Goal: Task Accomplishment & Management: Use online tool/utility

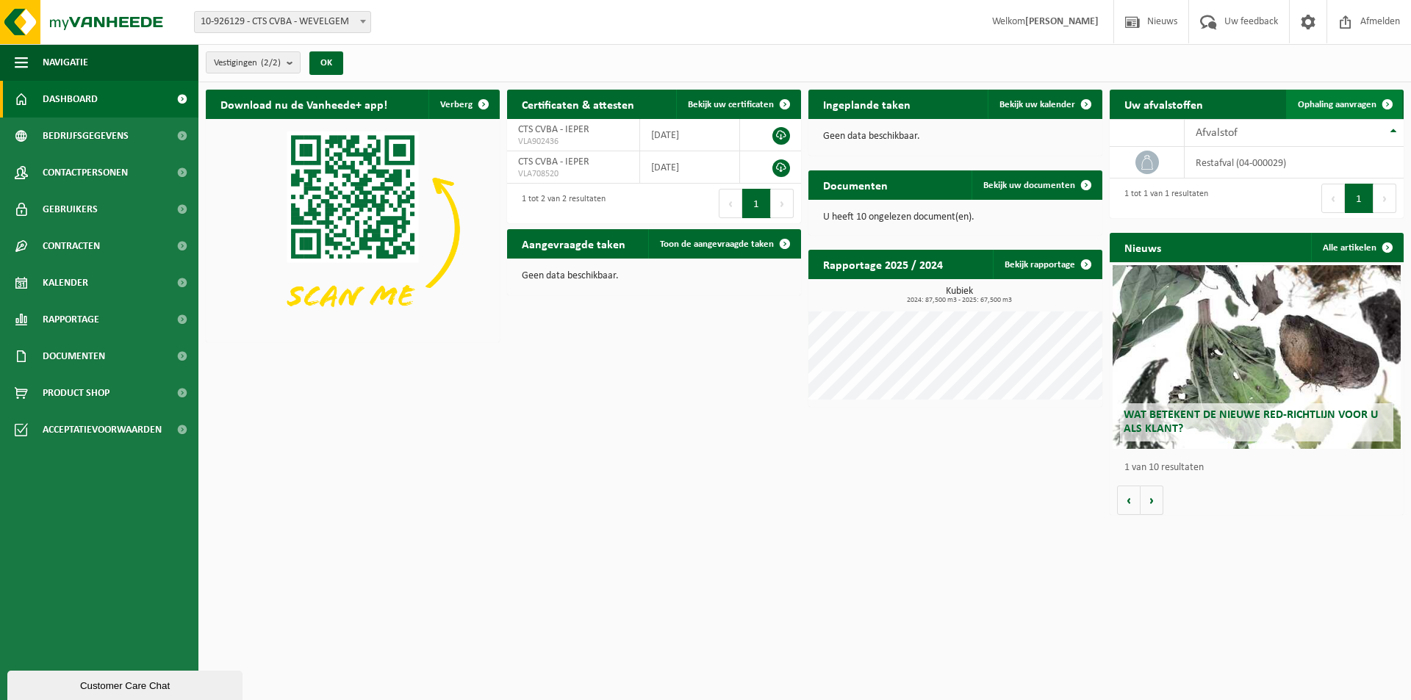
click at [1327, 97] on link "Ophaling aanvragen" at bounding box center [1344, 104] width 116 height 29
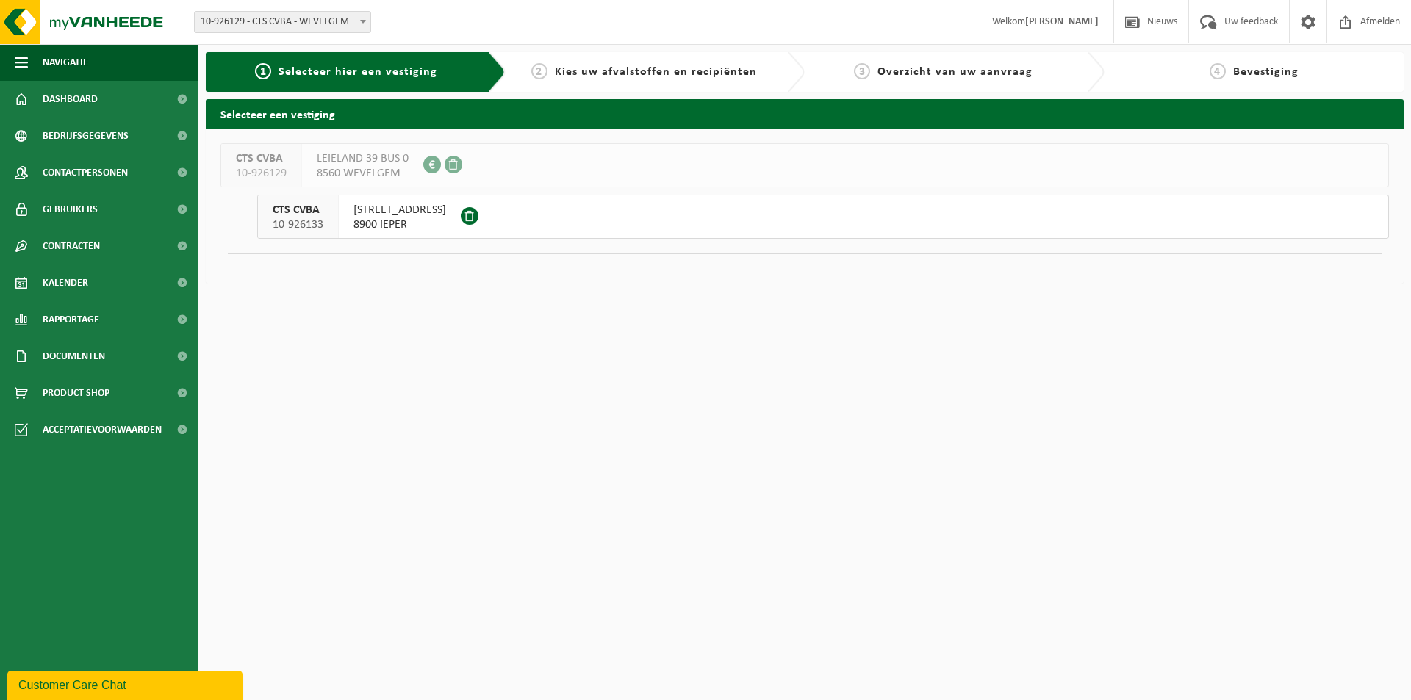
click at [588, 210] on button "CTS CVBA 10-926133 [STREET_ADDRESS]" at bounding box center [822, 217] width 1131 height 44
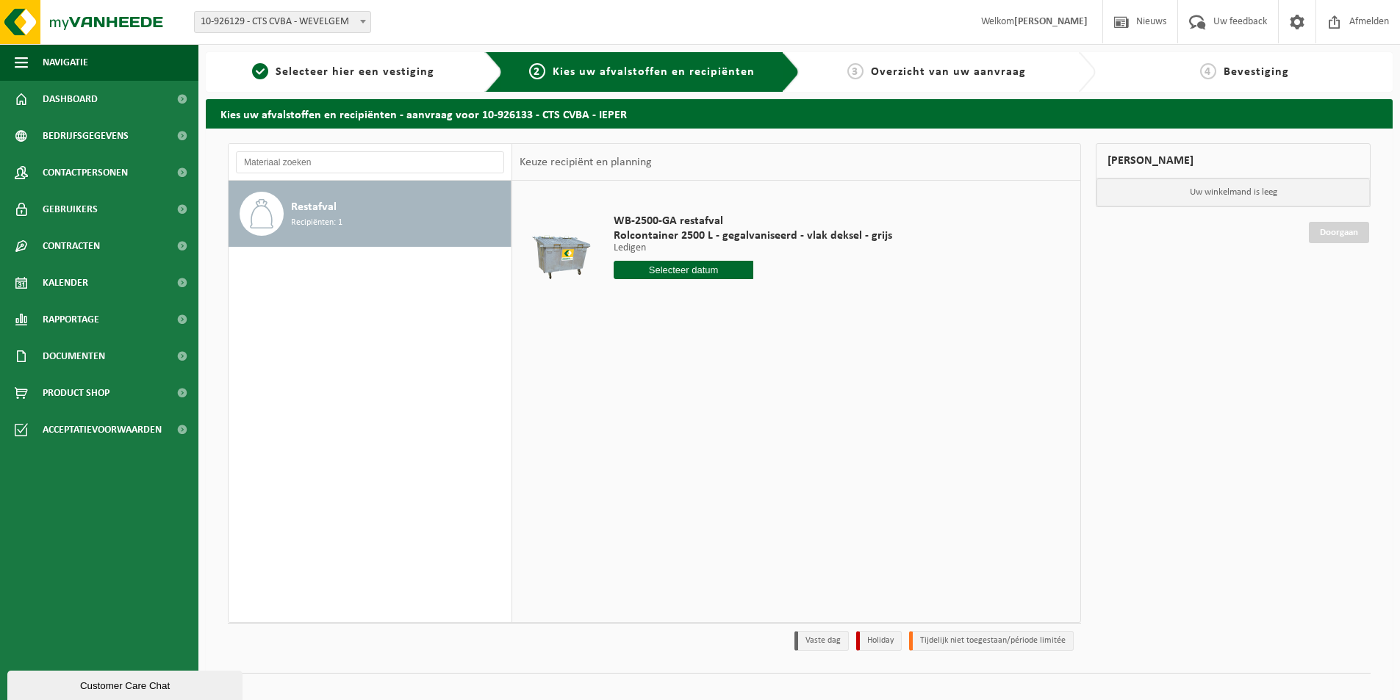
click at [669, 268] on input "text" at bounding box center [683, 270] width 140 height 18
click at [711, 401] on div "18" at bounding box center [705, 401] width 26 height 24
type input "Van 2025-09-18"
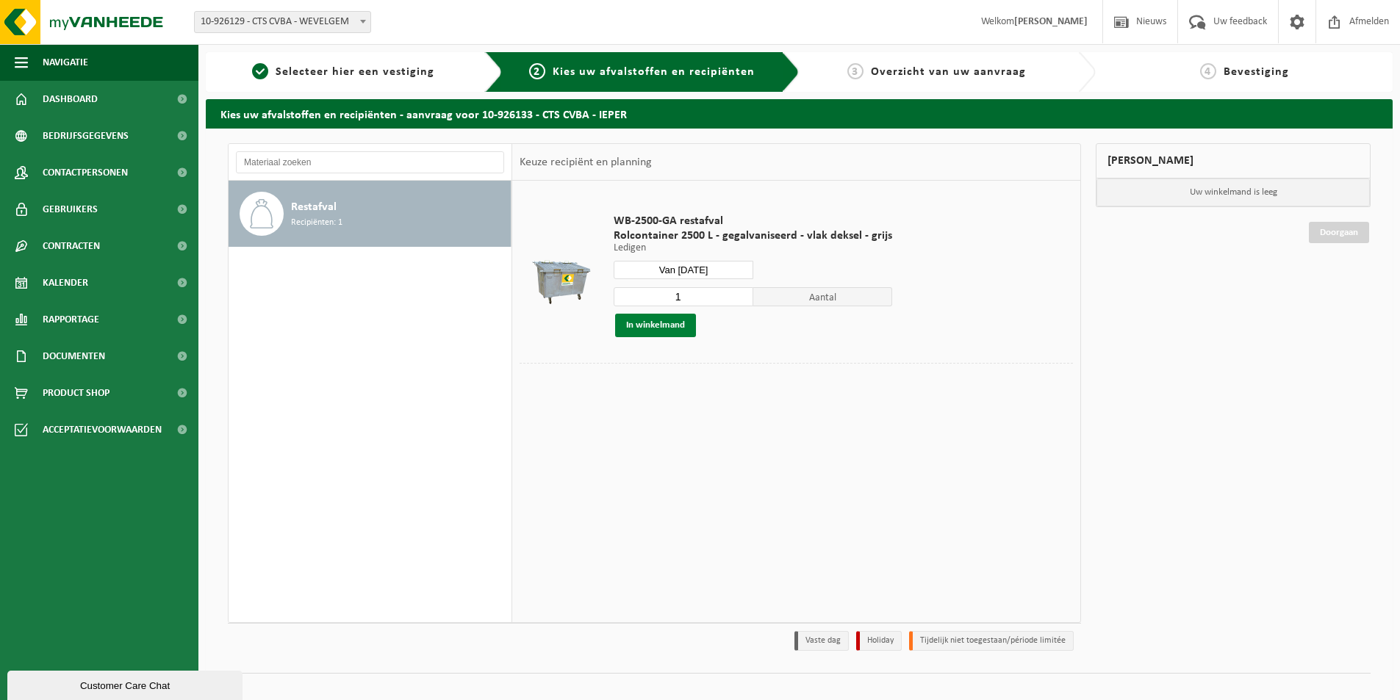
click at [667, 325] on button "In winkelmand" at bounding box center [655, 326] width 81 height 24
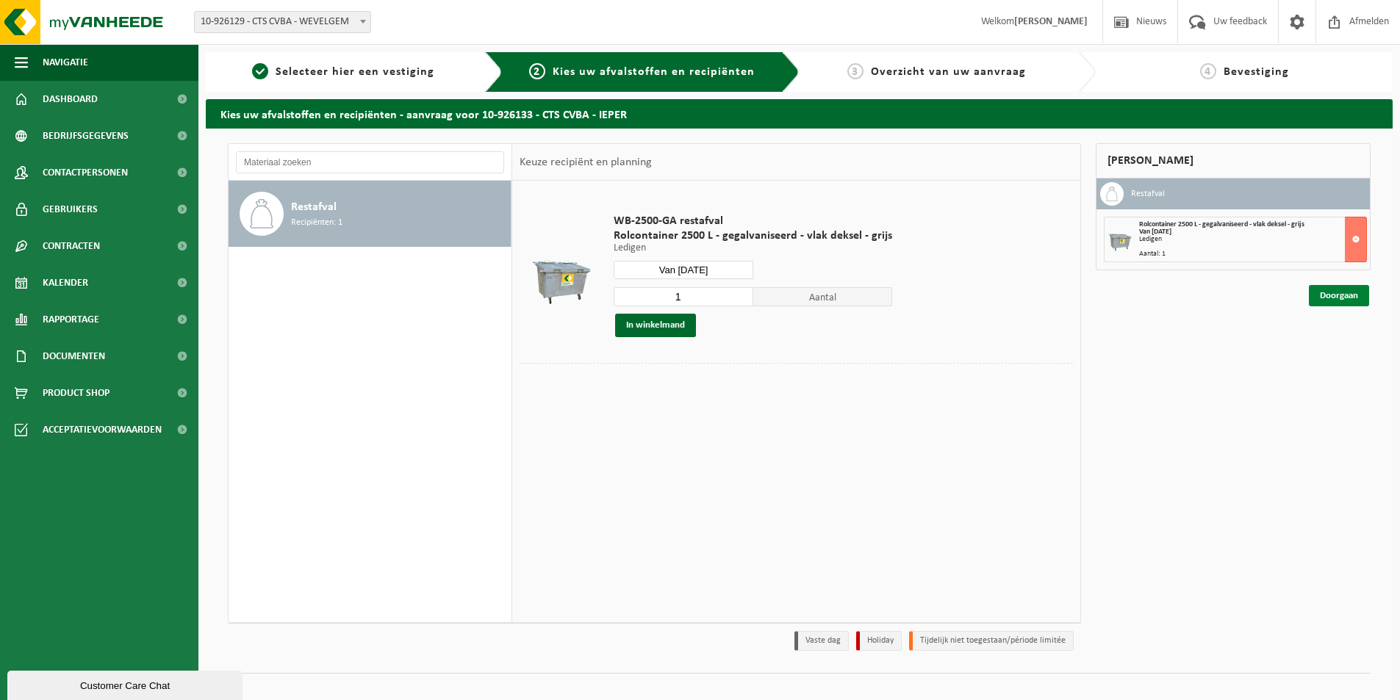
click at [1326, 295] on link "Doorgaan" at bounding box center [1338, 295] width 60 height 21
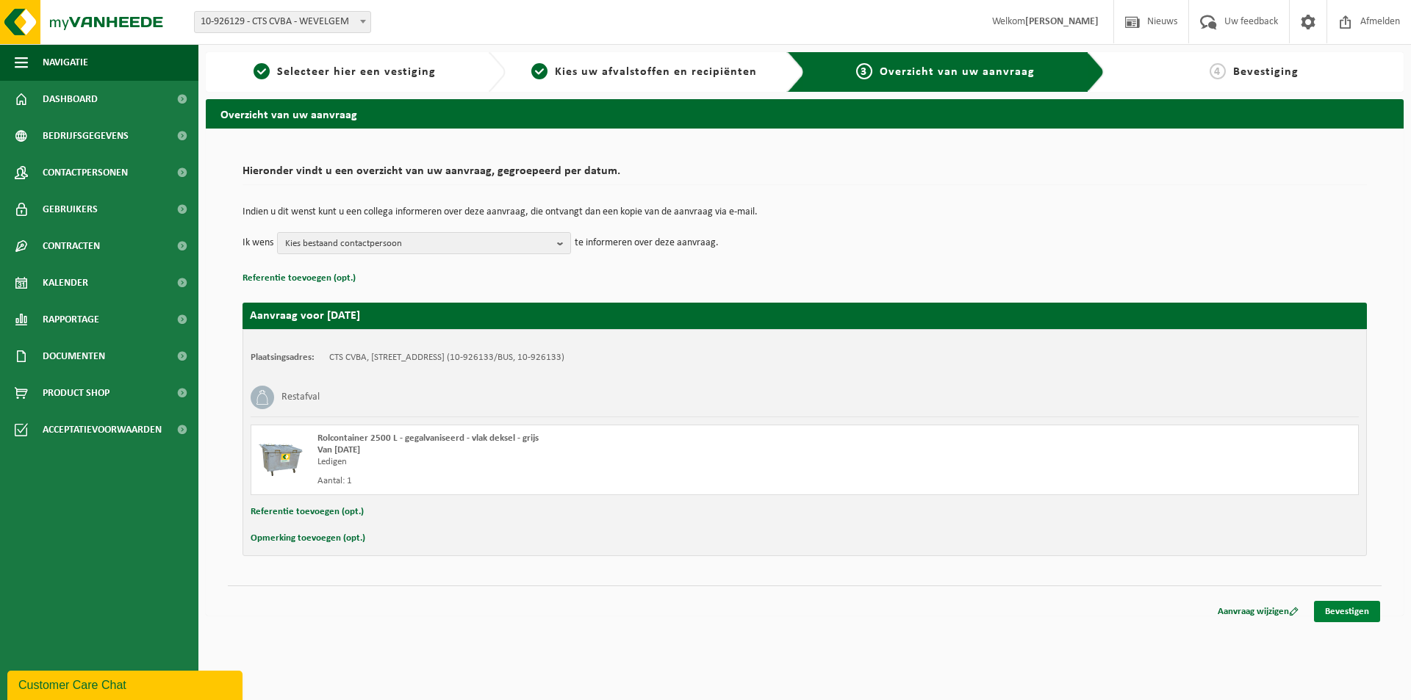
click at [1350, 616] on link "Bevestigen" at bounding box center [1347, 611] width 66 height 21
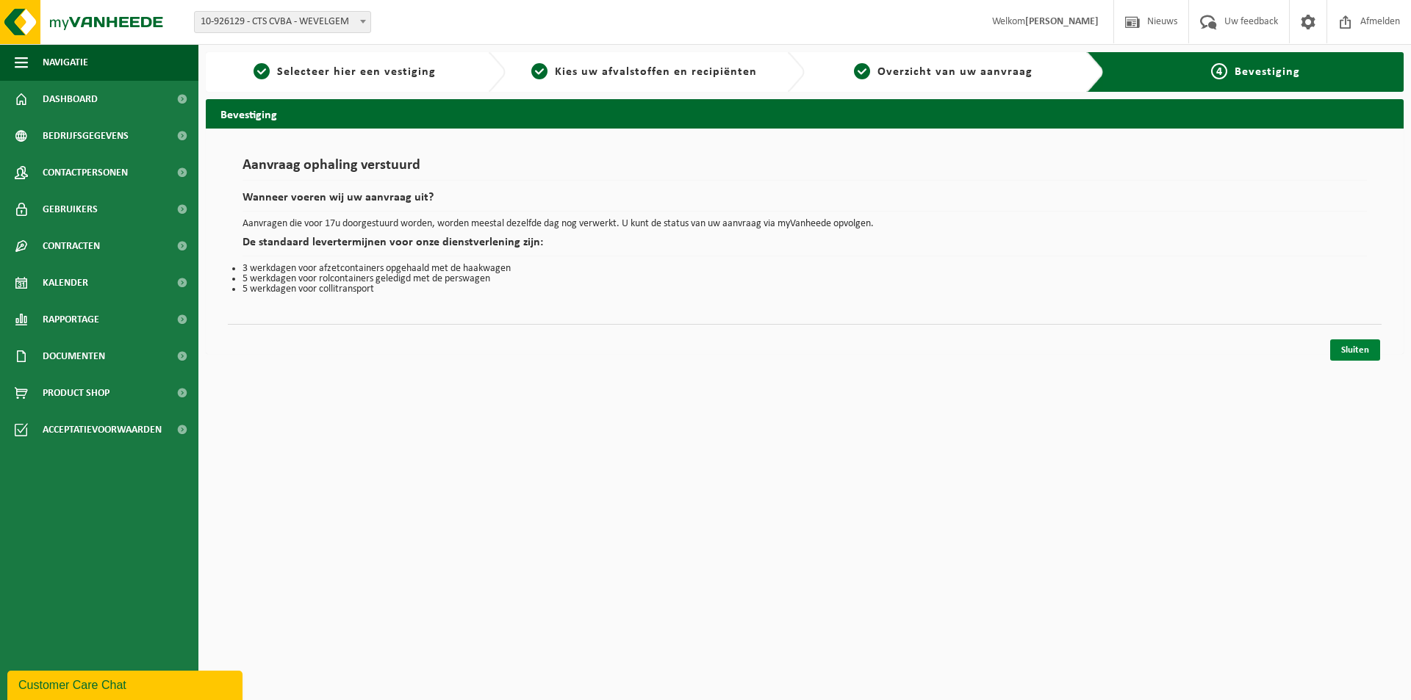
click at [1343, 348] on link "Sluiten" at bounding box center [1355, 349] width 50 height 21
